Goal: Communication & Community: Participate in discussion

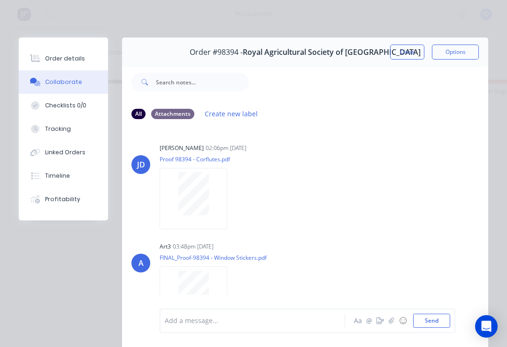
scroll to position [887, 0]
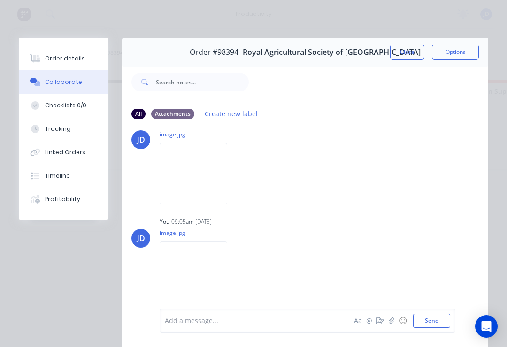
click at [407, 52] on button "Close" at bounding box center [407, 52] width 34 height 15
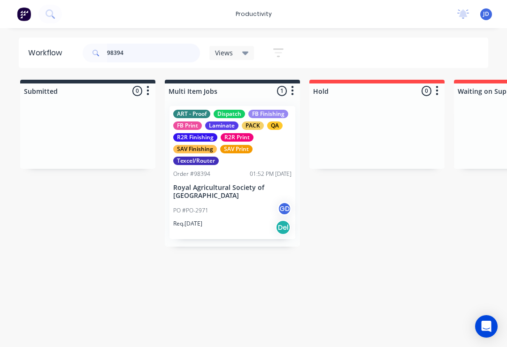
click at [141, 54] on input "98394" at bounding box center [153, 53] width 93 height 19
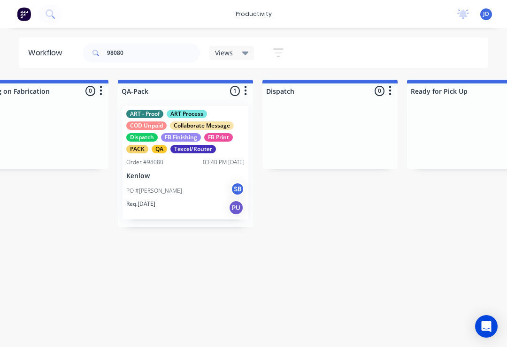
scroll to position [0, 2360]
click at [182, 169] on div "ART - Proof ART Process COD Unpaid Collaborate Message Dispatch FB Finishing FB…" at bounding box center [186, 163] width 126 height 114
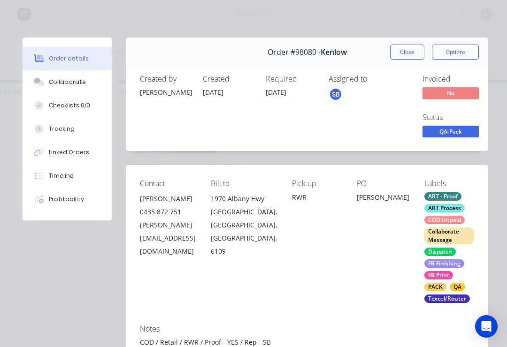
click at [72, 79] on div "Collaborate" at bounding box center [67, 82] width 37 height 8
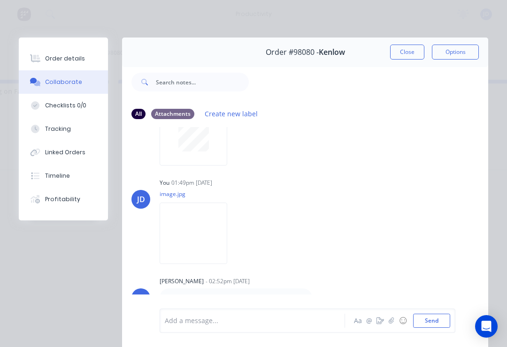
scroll to position [355, 0]
click at [400, 326] on button "☺" at bounding box center [402, 320] width 11 height 11
click at [392, 326] on button "button" at bounding box center [391, 320] width 11 height 11
click at [436, 314] on button "Send" at bounding box center [431, 321] width 37 height 14
click at [392, 324] on icon "button" at bounding box center [392, 321] width 6 height 7
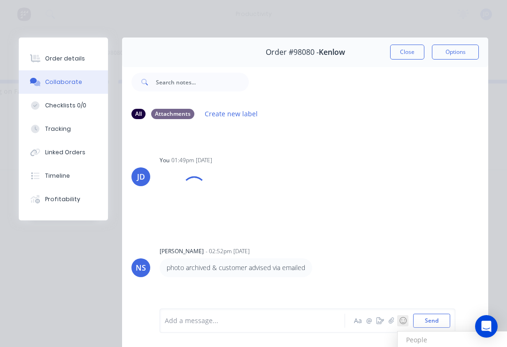
scroll to position [402, 0]
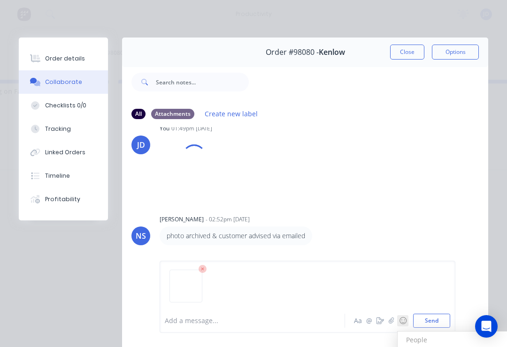
click at [438, 318] on button "Send" at bounding box center [431, 321] width 37 height 14
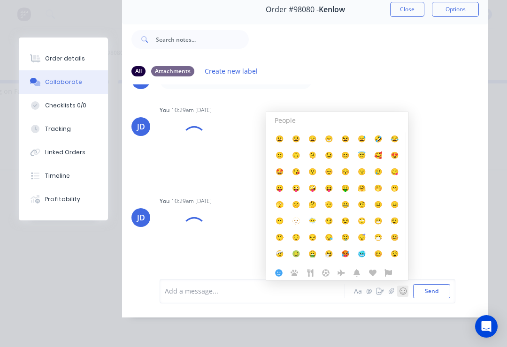
scroll to position [57, 0]
click at [408, 290] on button "☺" at bounding box center [402, 291] width 11 height 11
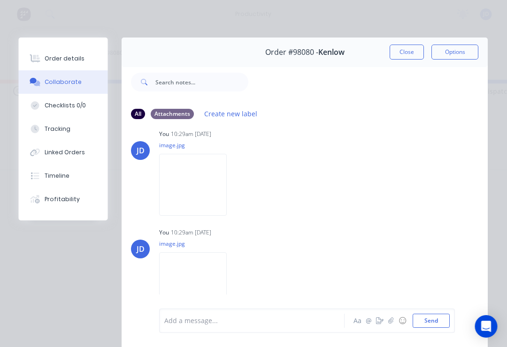
scroll to position [0, 0]
click at [410, 54] on button "Close" at bounding box center [407, 52] width 34 height 15
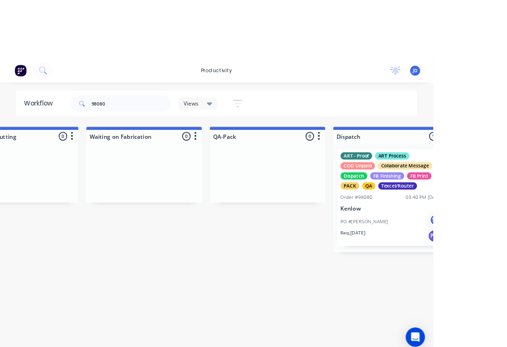
scroll to position [0, 2273]
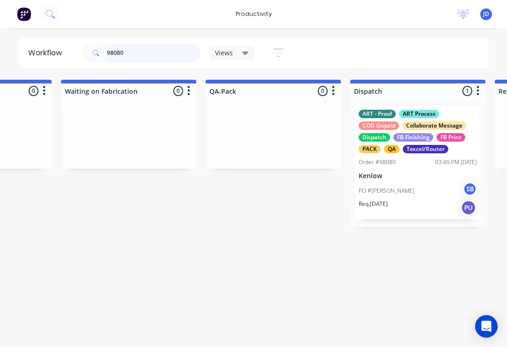
click at [138, 60] on input "98080" at bounding box center [153, 53] width 93 height 19
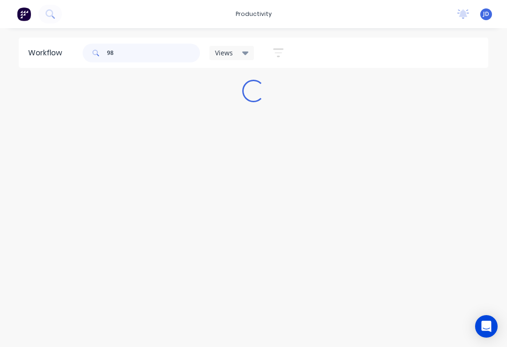
scroll to position [0, 0]
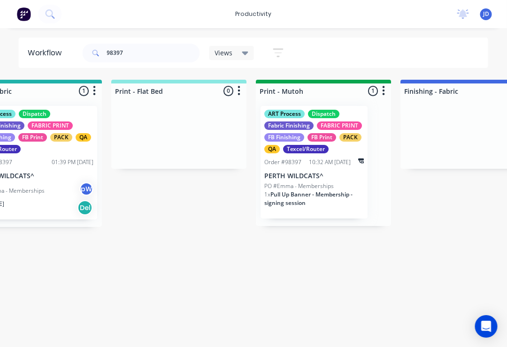
click at [313, 164] on div "10:32 AM [DATE]" at bounding box center [330, 162] width 42 height 8
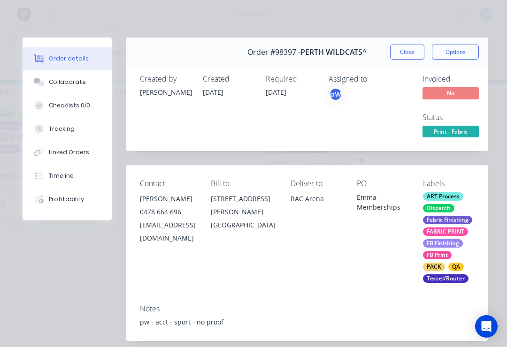
click at [70, 81] on div "Collaborate" at bounding box center [67, 82] width 37 height 8
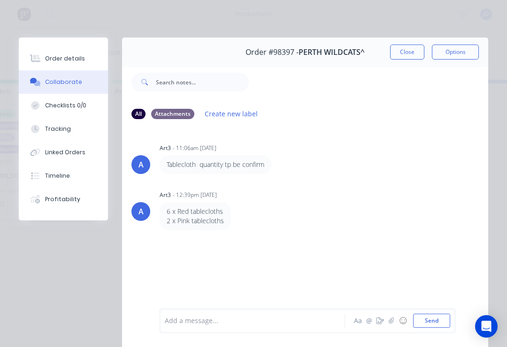
click at [391, 326] on button "button" at bounding box center [391, 320] width 11 height 11
click at [431, 322] on button "Send" at bounding box center [431, 321] width 37 height 14
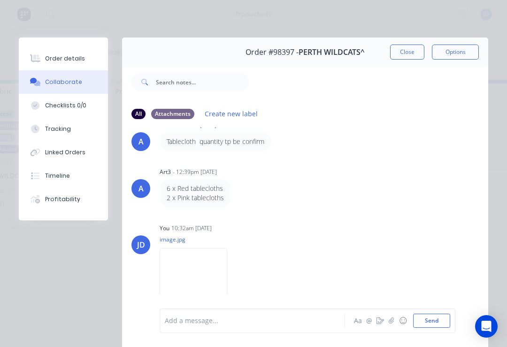
scroll to position [23, 0]
click at [387, 326] on button "button" at bounding box center [391, 320] width 11 height 11
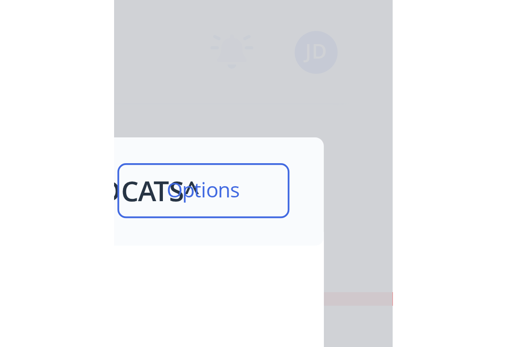
scroll to position [0, 1355]
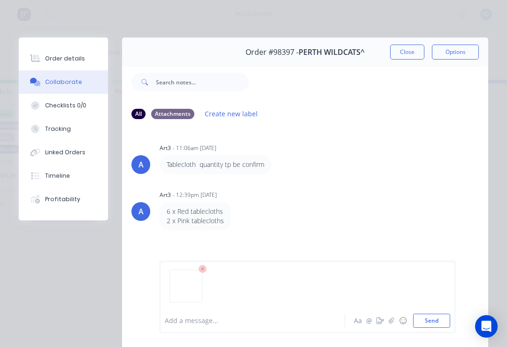
click at [445, 319] on button "Send" at bounding box center [431, 321] width 37 height 14
click at [407, 51] on button "Close" at bounding box center [407, 52] width 34 height 15
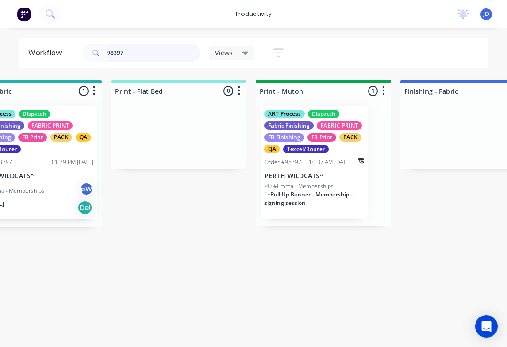
click at [140, 62] on input "98397" at bounding box center [153, 53] width 93 height 19
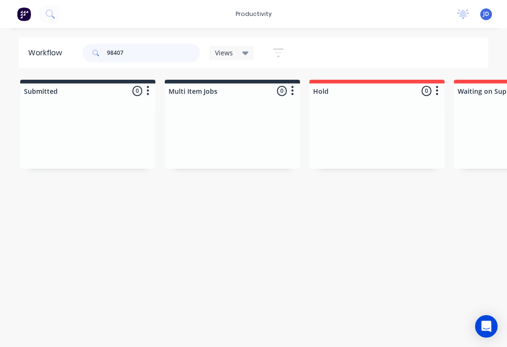
type input "98407"
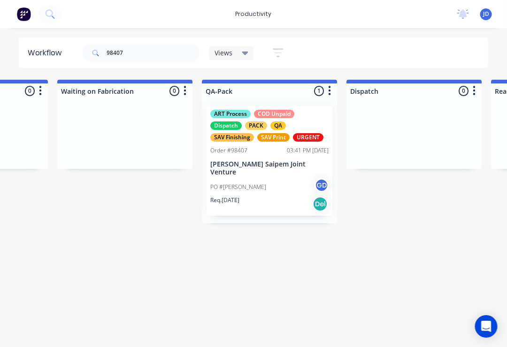
click at [287, 150] on div "03:41 PM [DATE]" at bounding box center [308, 150] width 42 height 8
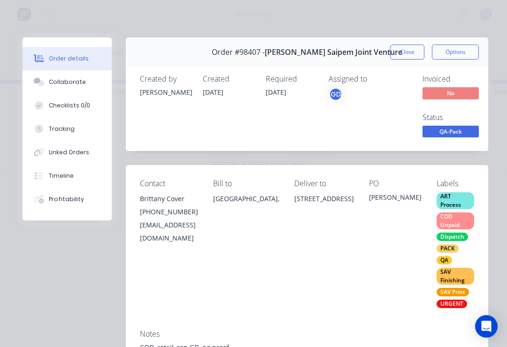
click at [72, 85] on div "Collaborate" at bounding box center [67, 82] width 37 height 8
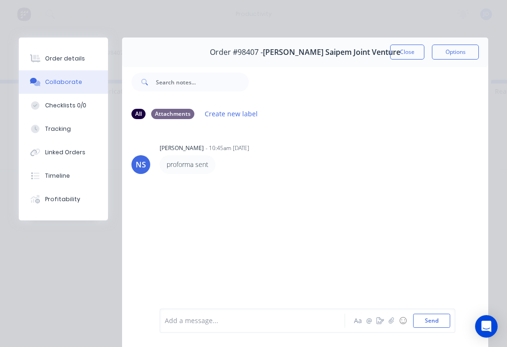
click at [389, 326] on button "button" at bounding box center [391, 320] width 11 height 11
click at [426, 321] on button "Send" at bounding box center [431, 321] width 37 height 14
click at [409, 48] on button "Close" at bounding box center [407, 52] width 34 height 15
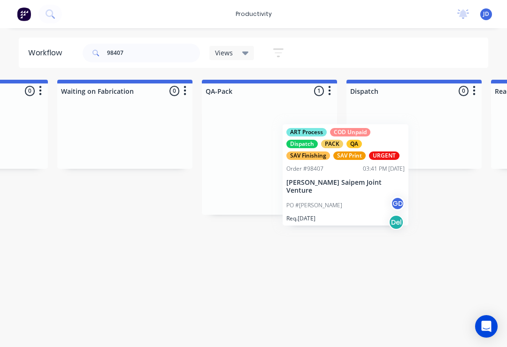
scroll to position [0, 2277]
